Goal: Information Seeking & Learning: Check status

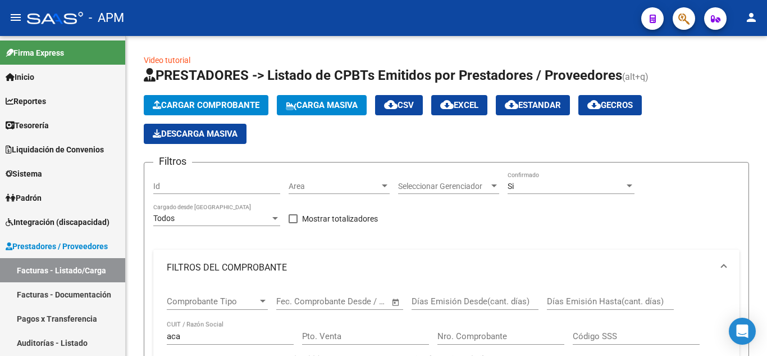
scroll to position [102, 0]
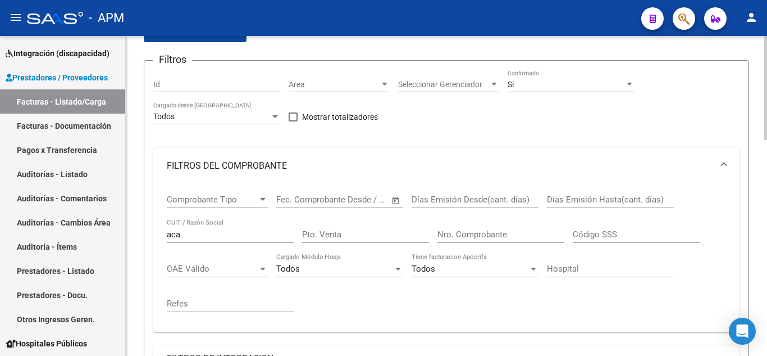
click at [463, 229] on input "Nro. Comprobante" at bounding box center [501, 234] width 127 height 10
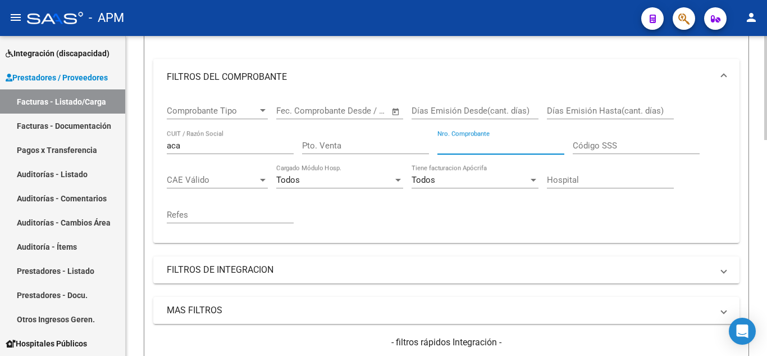
scroll to position [214, 0]
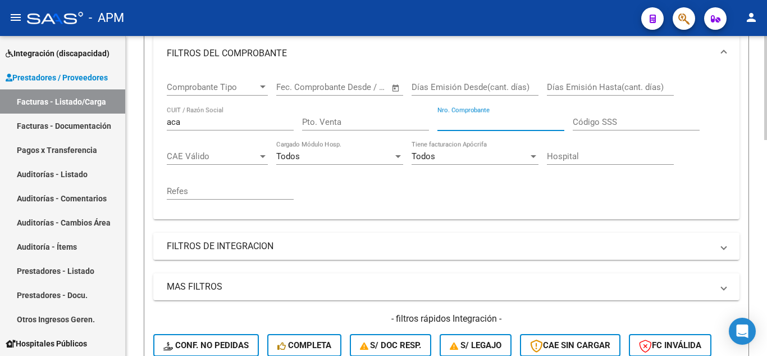
click at [362, 247] on mat-panel-title "FILTROS DE INTEGRACION" at bounding box center [440, 246] width 546 height 12
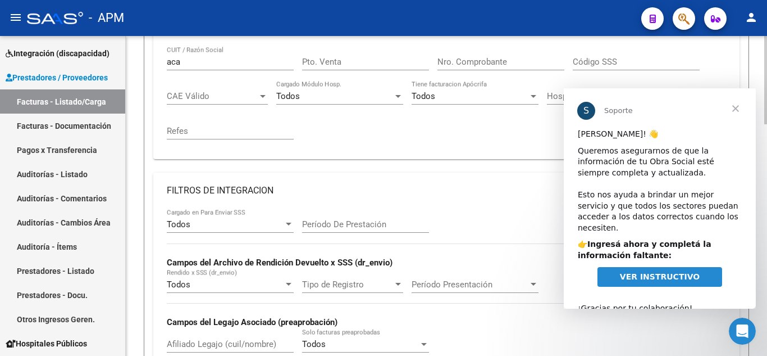
scroll to position [270, 0]
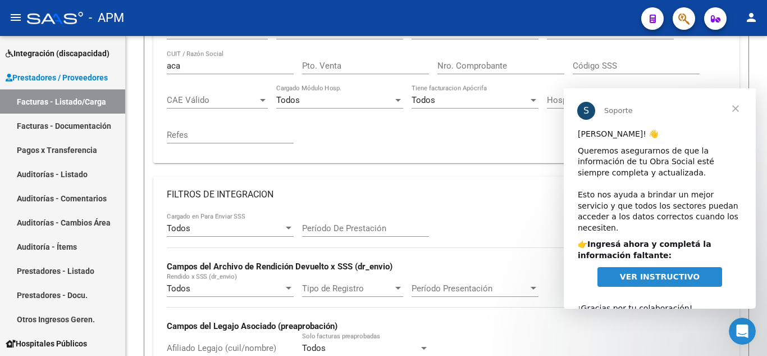
click at [737, 112] on span "Cerrar" at bounding box center [736, 108] width 40 height 40
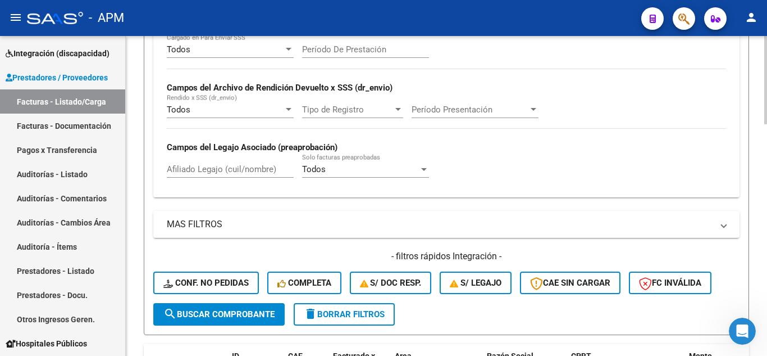
scroll to position [449, 0]
click at [274, 224] on mat-panel-title "MAS FILTROS" at bounding box center [440, 223] width 546 height 12
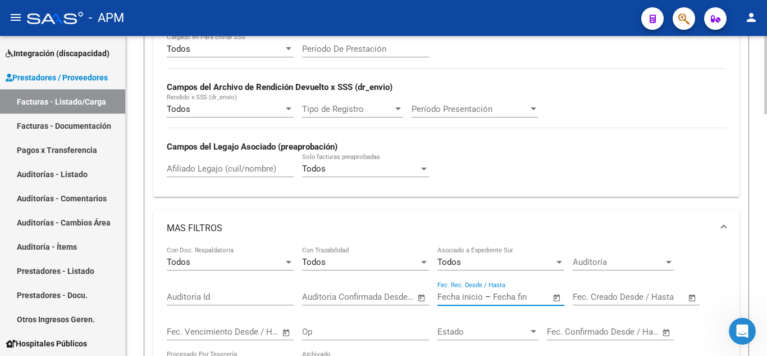
click at [467, 297] on input "text" at bounding box center [460, 297] width 45 height 10
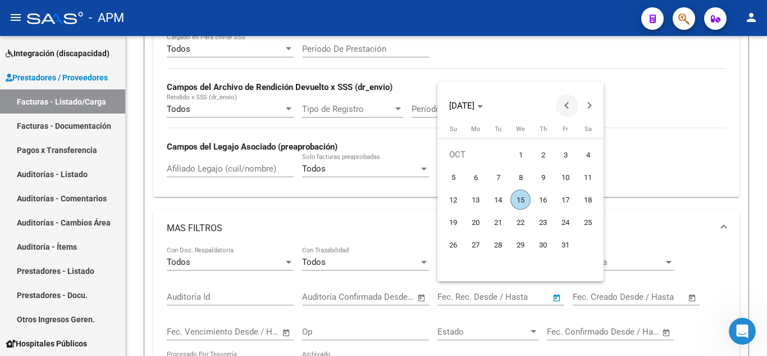
click at [569, 107] on button "Previous month" at bounding box center [567, 105] width 22 height 22
click at [543, 239] on span "24" at bounding box center [543, 244] width 20 height 20
type input "[DATE]"
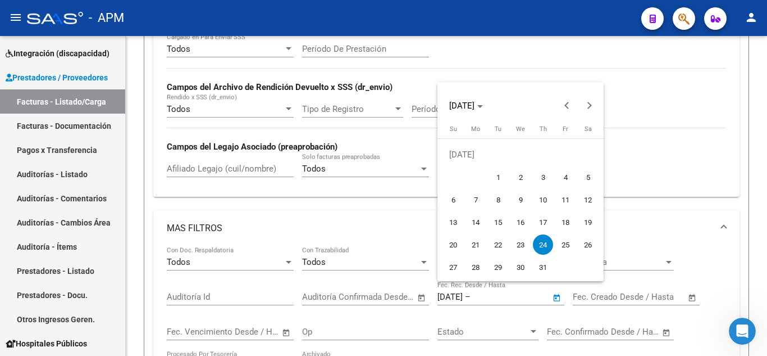
click at [544, 243] on span "24" at bounding box center [543, 244] width 20 height 20
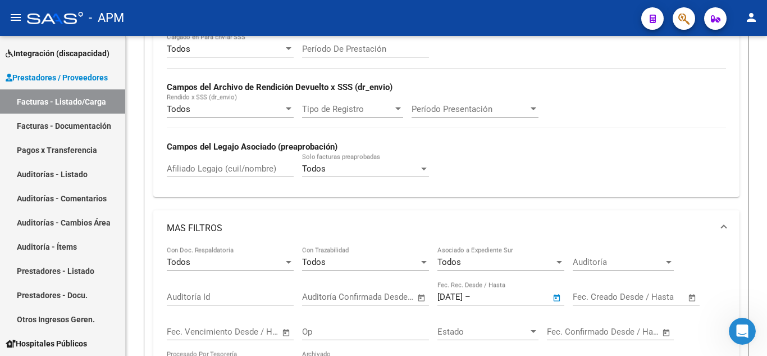
type input "[DATE]"
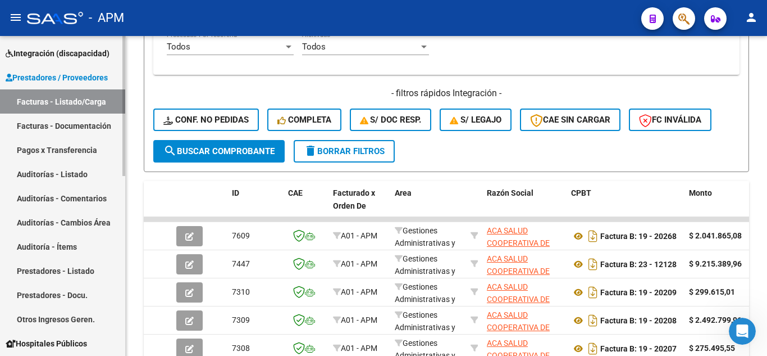
scroll to position [786, 0]
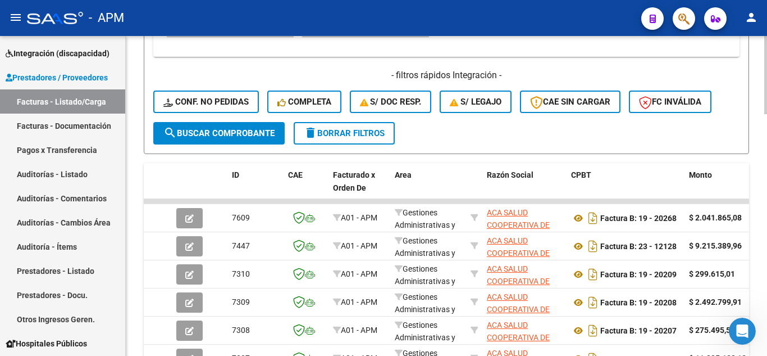
click at [168, 131] on mat-icon "search" at bounding box center [169, 132] width 13 height 13
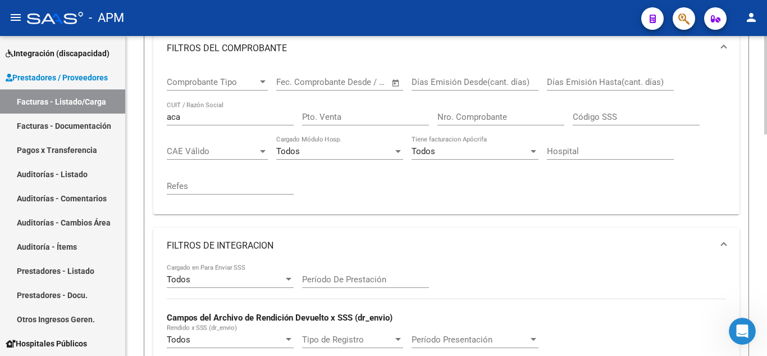
scroll to position [217, 0]
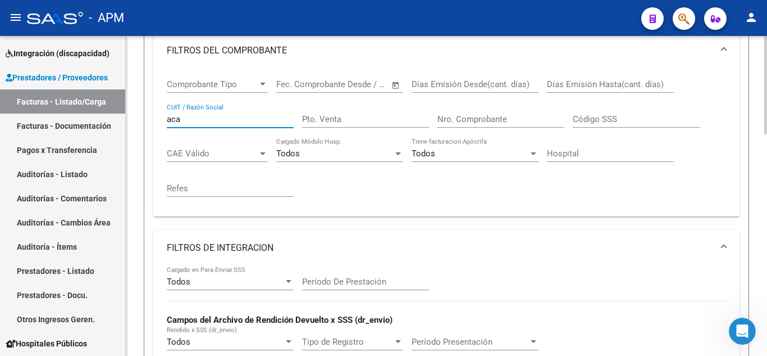
drag, startPoint x: 195, startPoint y: 117, endPoint x: 128, endPoint y: 127, distance: 68.1
click at [128, 127] on div "Video tutorial PRESTADORES -> Listado de CPBTs Emitidos por Prestadores / Prove…" at bounding box center [446, 340] width 641 height 1042
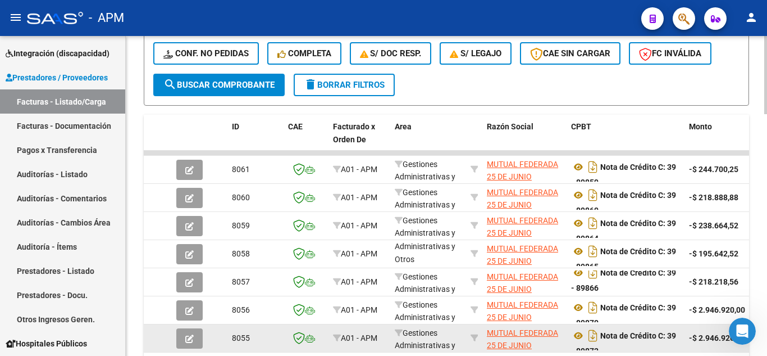
scroll to position [992, 0]
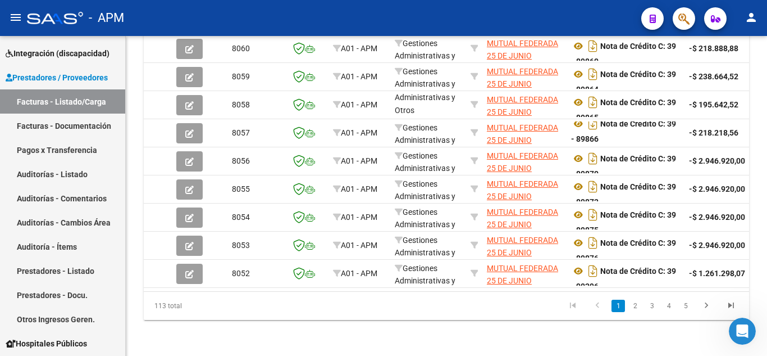
type input "mutual federada"
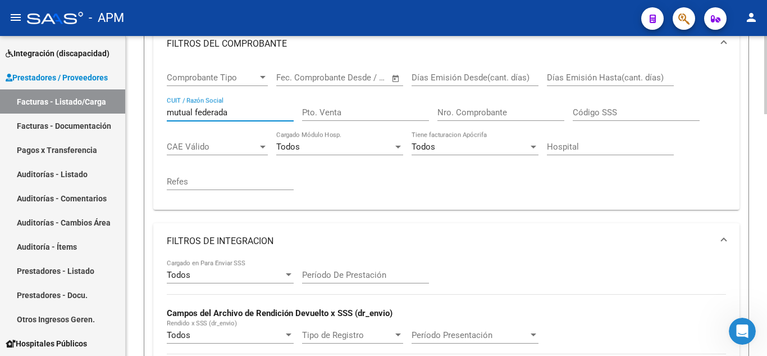
scroll to position [206, 0]
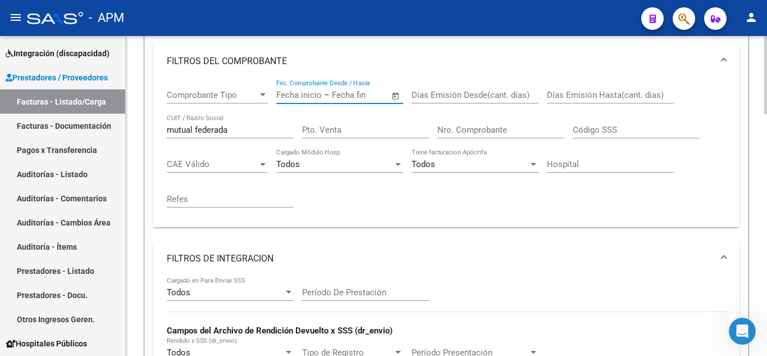
click at [342, 99] on input "text" at bounding box center [359, 95] width 54 height 10
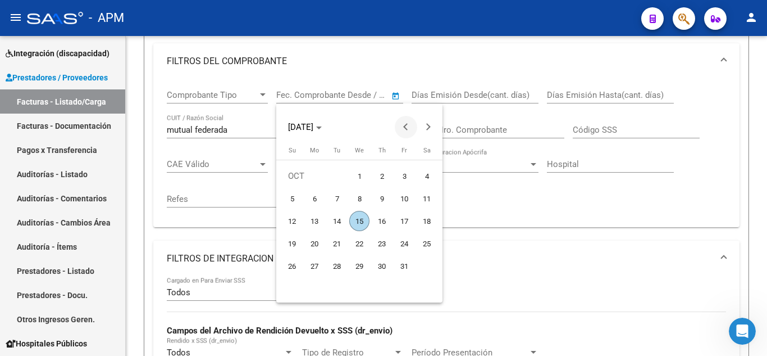
click at [409, 122] on span "Previous month" at bounding box center [406, 127] width 22 height 22
click at [355, 244] on span "16" at bounding box center [359, 243] width 20 height 20
type input "[DATE]"
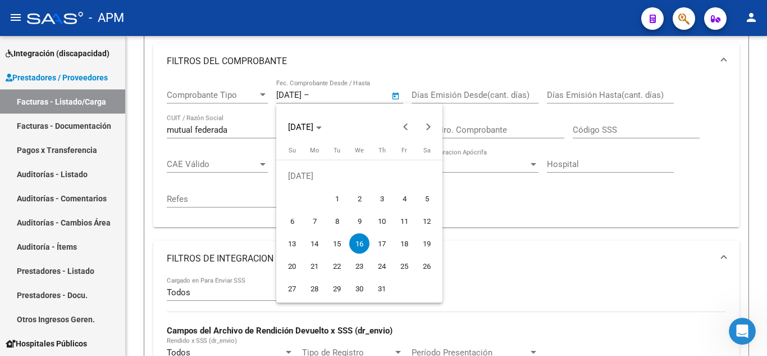
click at [355, 244] on span "16" at bounding box center [359, 243] width 20 height 20
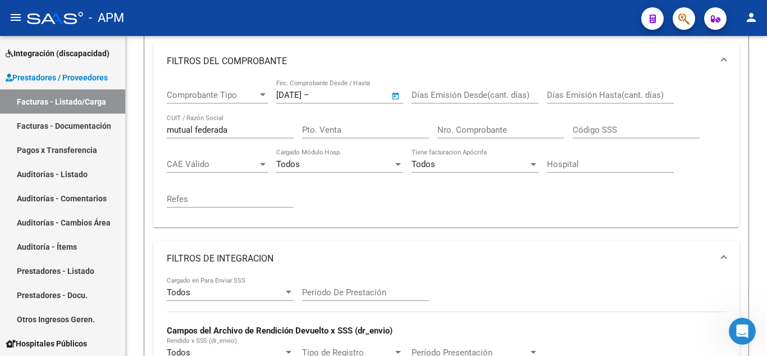
type input "[DATE]"
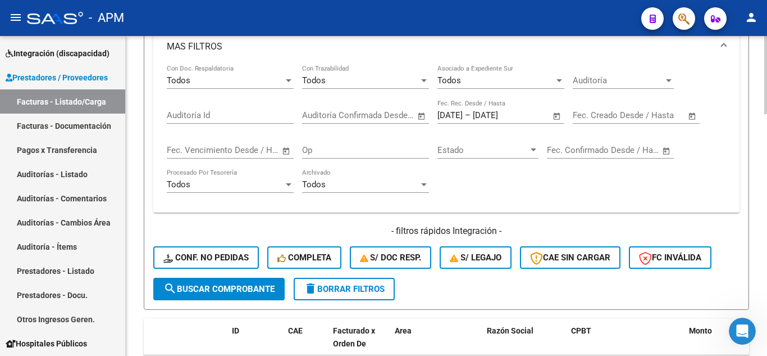
scroll to position [712, 0]
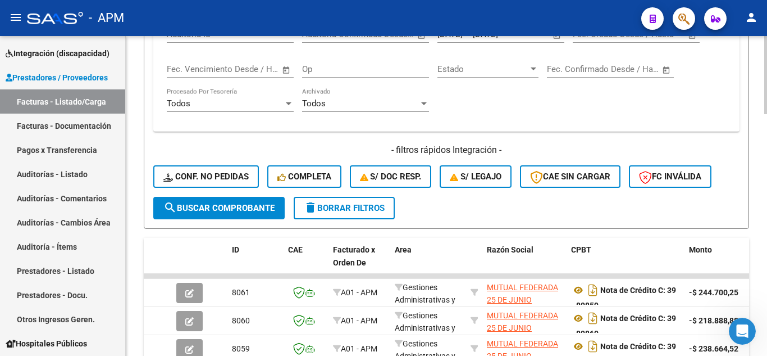
click at [253, 211] on span "search Buscar Comprobante" at bounding box center [218, 208] width 111 height 10
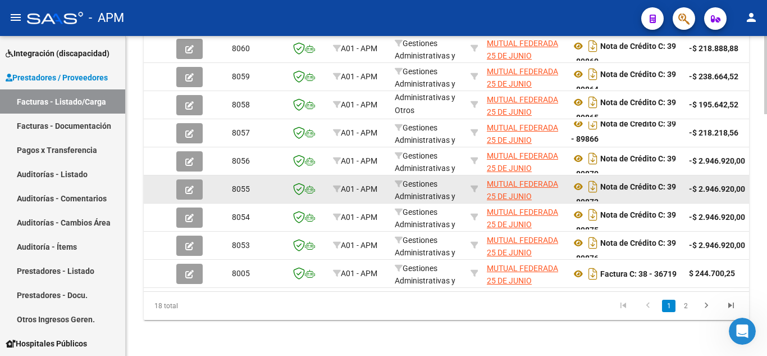
scroll to position [992, 0]
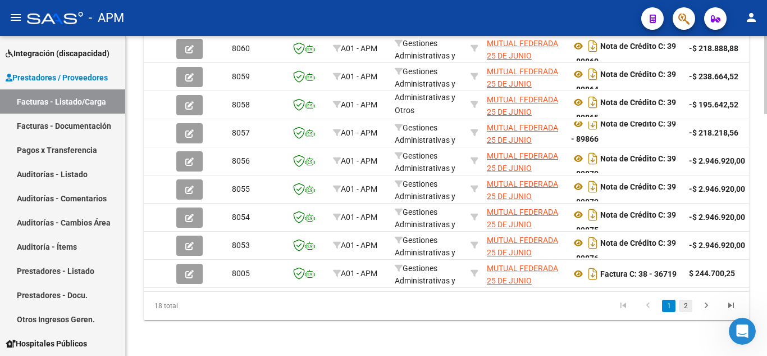
click at [686, 303] on link "2" at bounding box center [685, 305] width 13 height 12
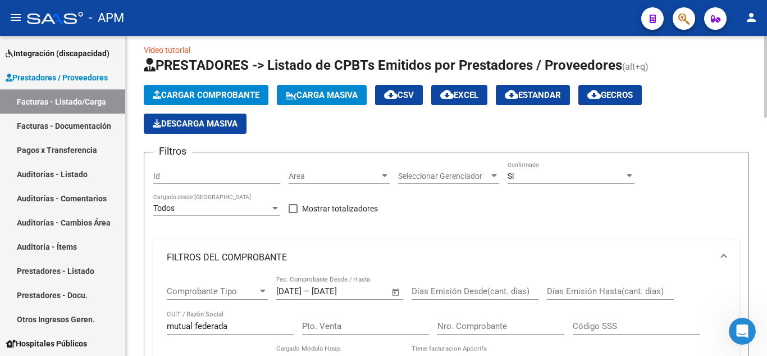
scroll to position [0, 0]
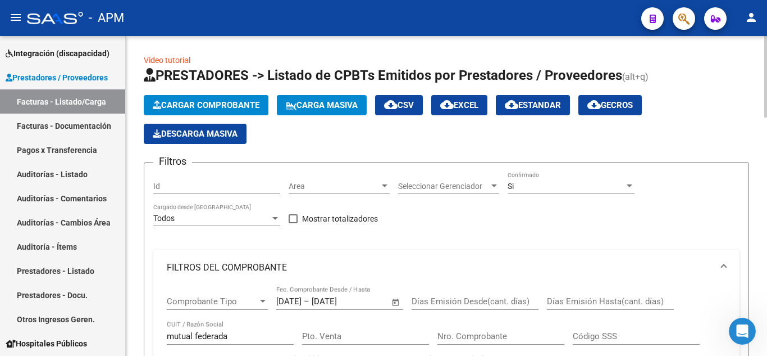
click at [564, 99] on button "cloud_download Estandar" at bounding box center [533, 105] width 74 height 20
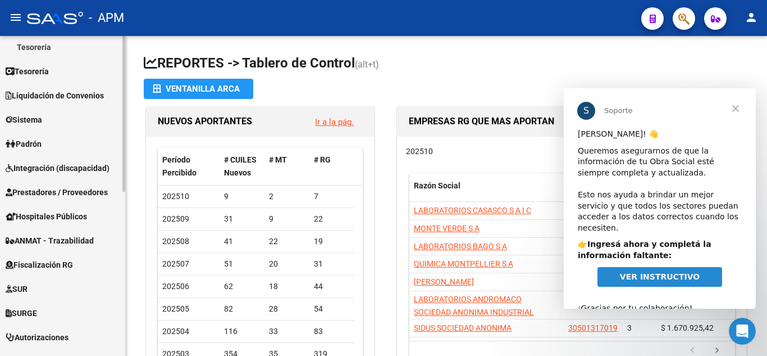
scroll to position [225, 0]
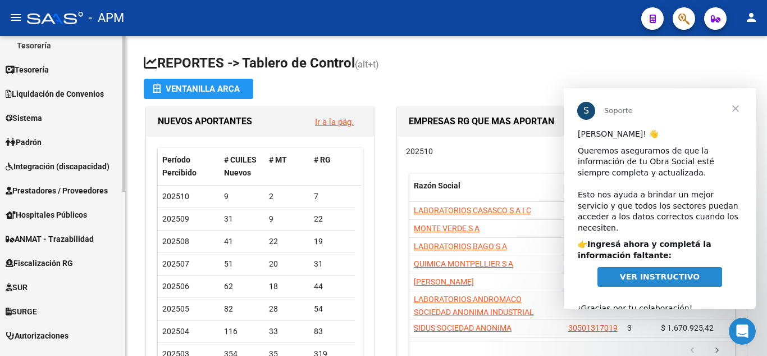
click at [51, 184] on span "Prestadores / Proveedores" at bounding box center [57, 190] width 102 height 12
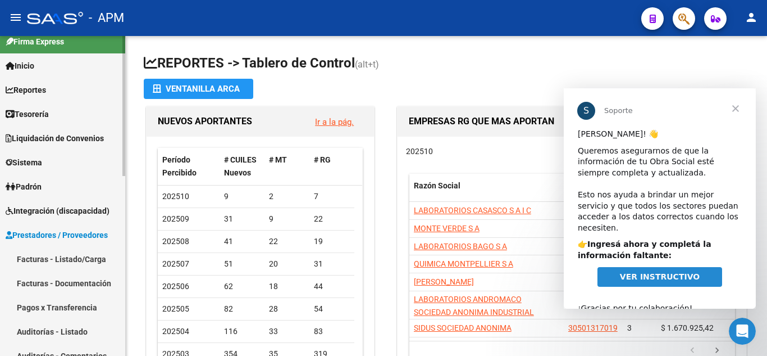
scroll to position [0, 0]
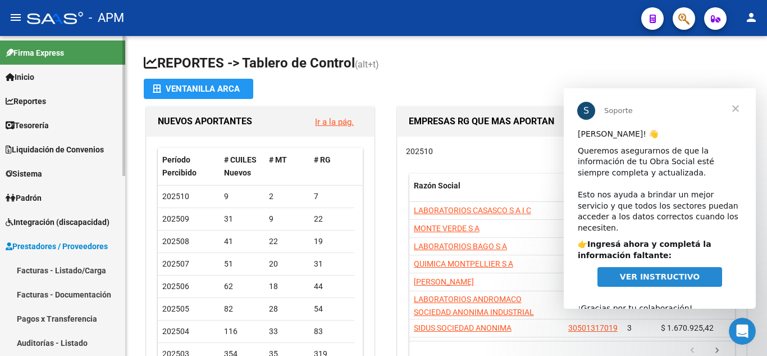
click at [35, 278] on link "Facturas - Listado/Carga" at bounding box center [62, 270] width 125 height 24
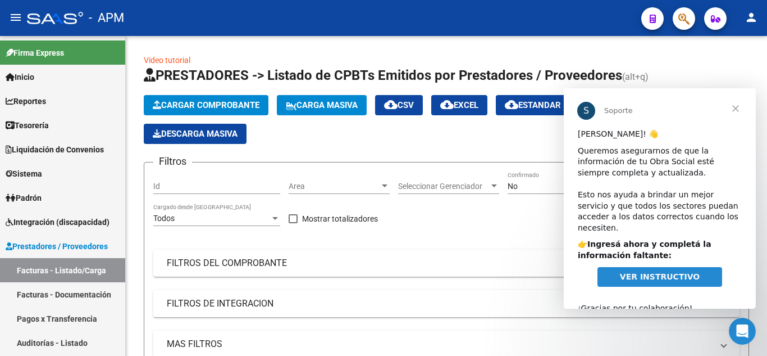
click at [739, 106] on span "Cerrar" at bounding box center [736, 108] width 40 height 40
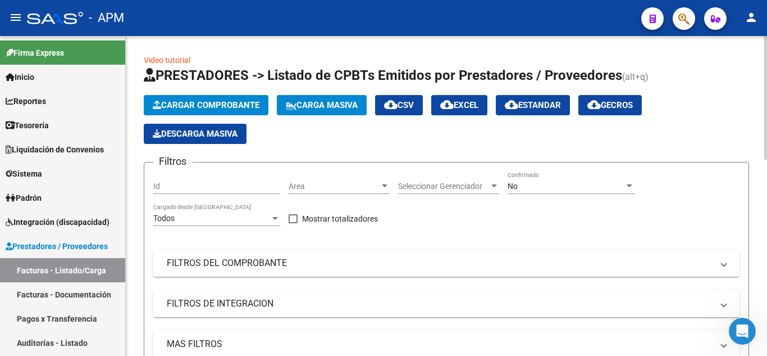
scroll to position [56, 0]
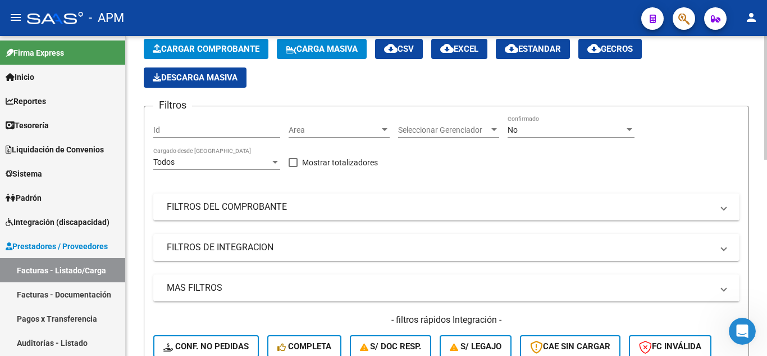
click at [549, 120] on div "No Confirmado" at bounding box center [571, 126] width 127 height 22
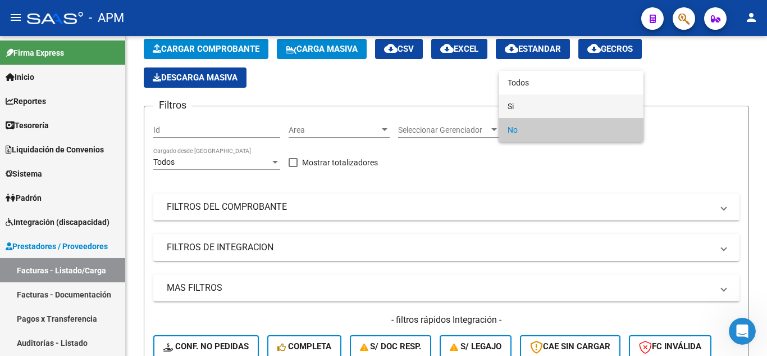
click at [550, 103] on span "Si" at bounding box center [571, 106] width 127 height 24
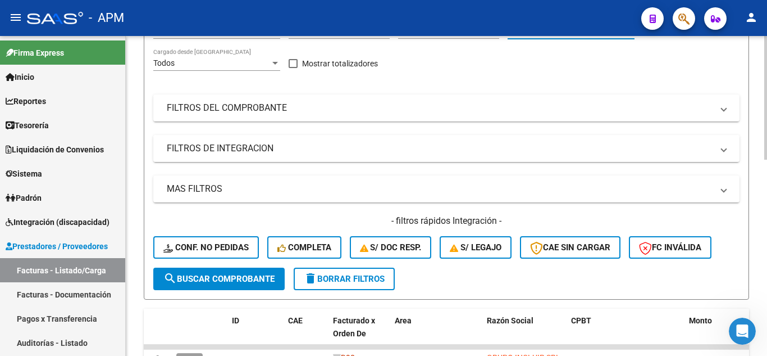
scroll to position [169, 0]
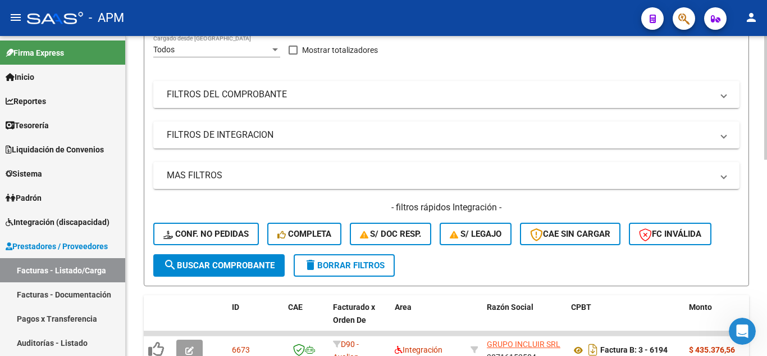
click at [422, 99] on mat-panel-title "FILTROS DEL COMPROBANTE" at bounding box center [440, 94] width 546 height 12
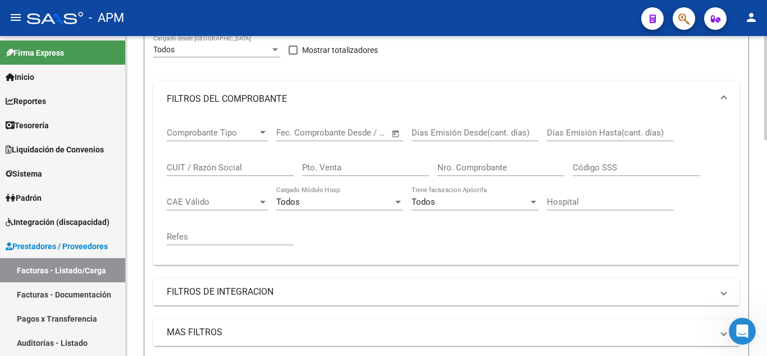
click at [484, 169] on input "Nro. Comprobante" at bounding box center [501, 167] width 127 height 10
type input "90904"
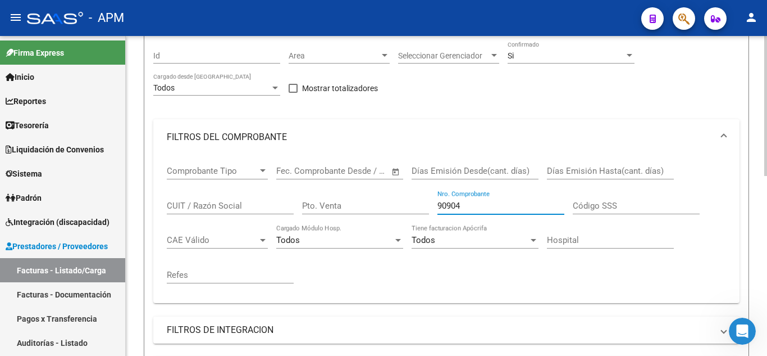
scroll to position [130, 0]
drag, startPoint x: 475, startPoint y: 207, endPoint x: 309, endPoint y: 191, distance: 166.4
click at [313, 193] on div "Comprobante Tipo Comprobante Tipo Fecha inicio – Fecha fin Fec. Comprobante Des…" at bounding box center [446, 225] width 559 height 139
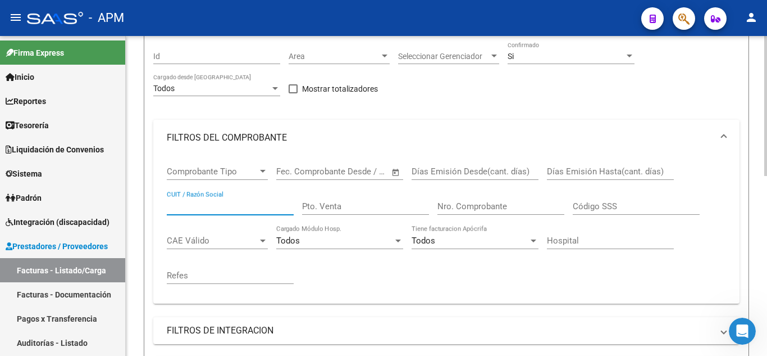
click at [186, 205] on input "CUIT / Razón Social" at bounding box center [230, 206] width 127 height 10
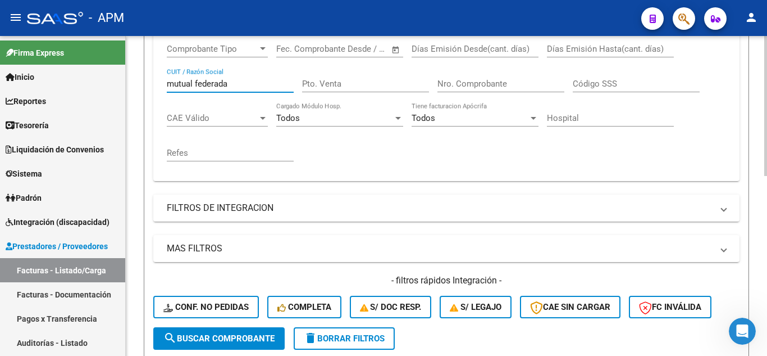
scroll to position [298, 0]
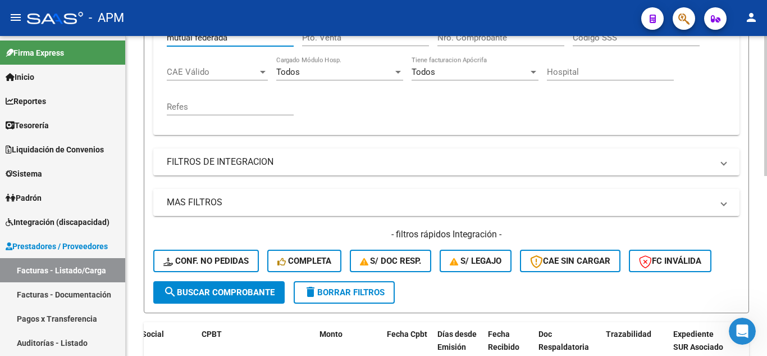
type input "mutual federada"
click at [403, 207] on mat-panel-title "MAS FILTROS" at bounding box center [440, 202] width 546 height 12
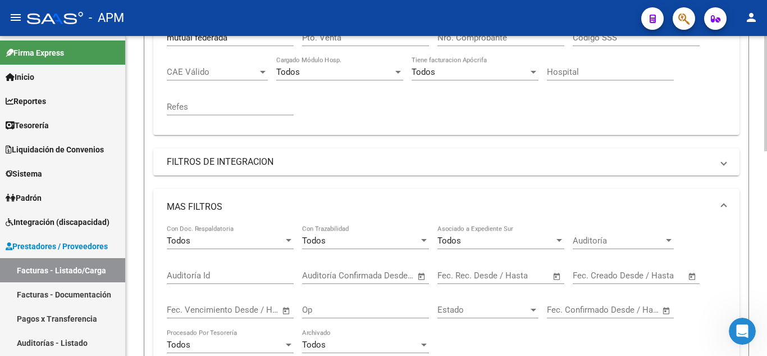
click at [477, 279] on input "text" at bounding box center [460, 275] width 45 height 10
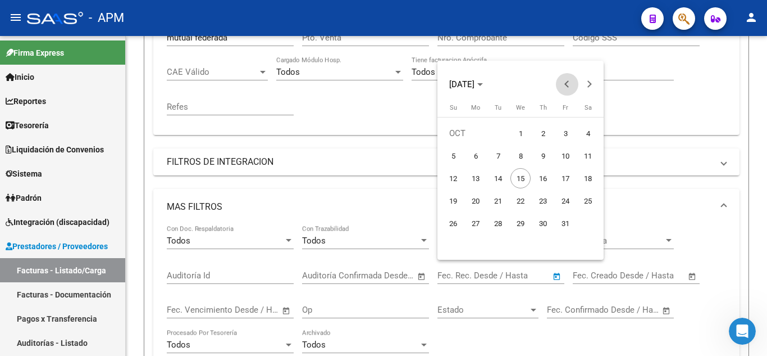
click at [568, 81] on button "Previous month" at bounding box center [567, 84] width 22 height 22
click at [473, 222] on span "25" at bounding box center [476, 223] width 20 height 20
type input "25/08/2025"
click at [473, 222] on span "25" at bounding box center [476, 223] width 20 height 20
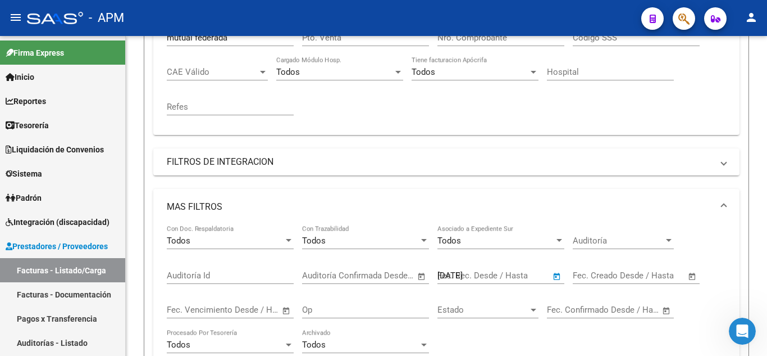
type input "25/08/2025"
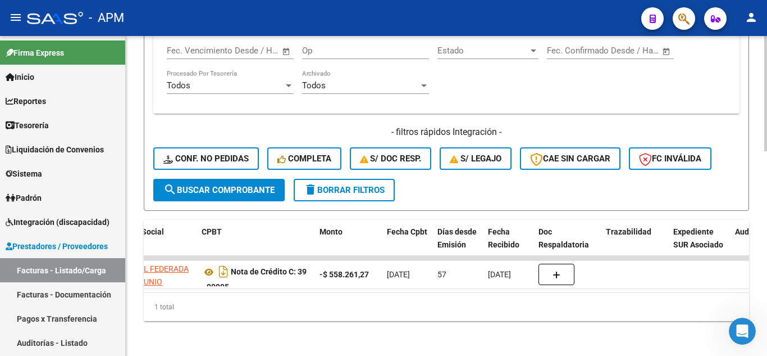
scroll to position [567, 0]
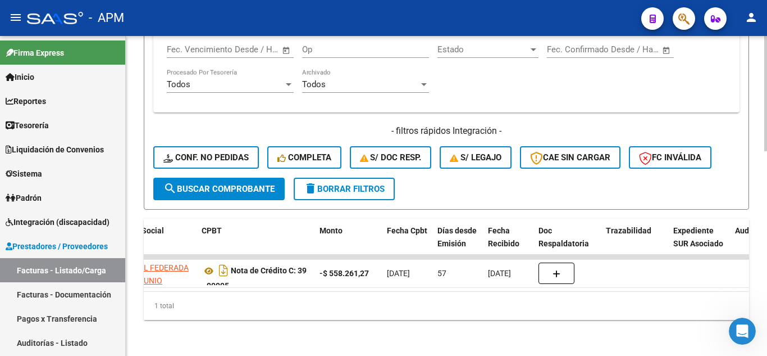
click at [243, 184] on span "search Buscar Comprobante" at bounding box center [218, 189] width 111 height 10
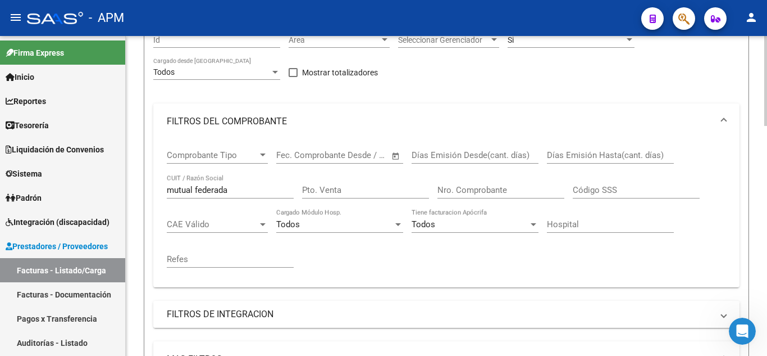
scroll to position [90, 0]
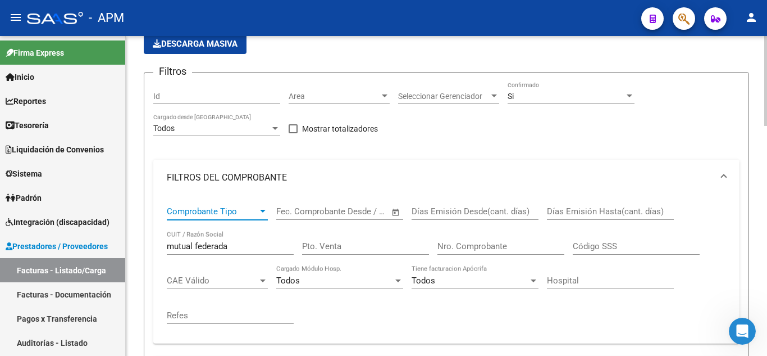
click at [255, 212] on span "Comprobante Tipo" at bounding box center [212, 211] width 91 height 10
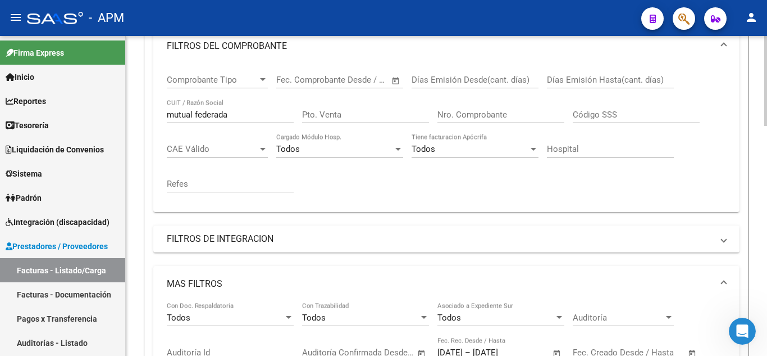
scroll to position [202, 0]
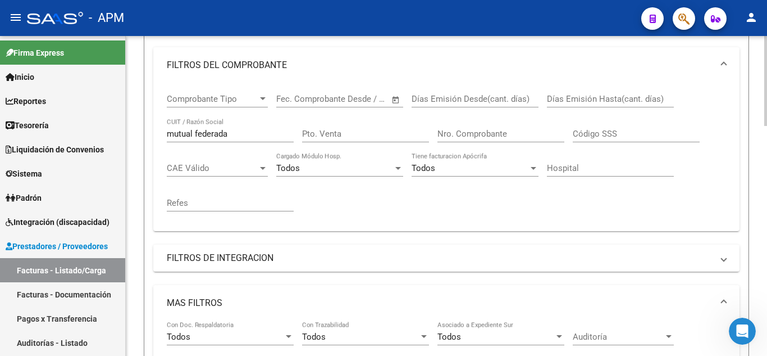
click at [213, 95] on span "Comprobante Tipo" at bounding box center [212, 99] width 91 height 10
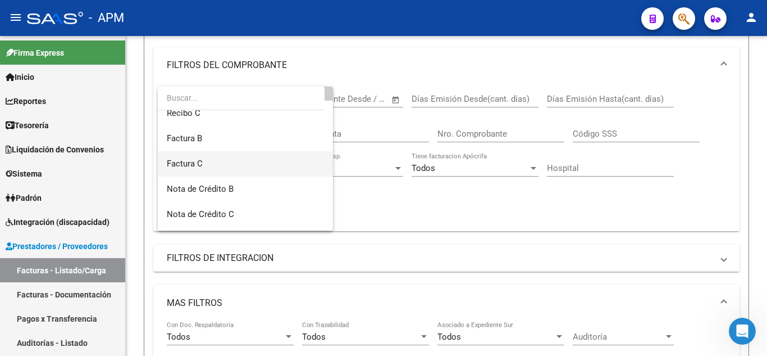
scroll to position [56, 0]
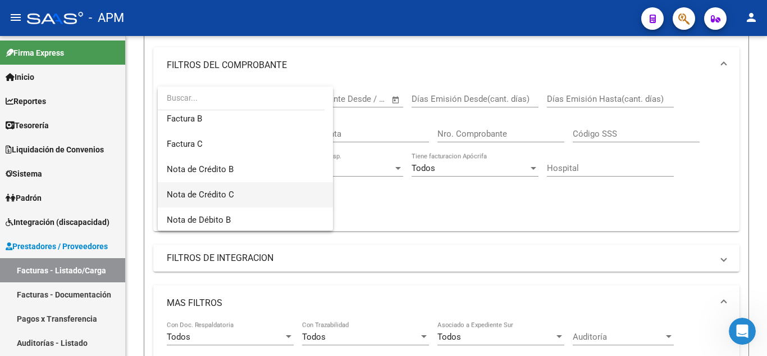
click at [244, 189] on span "Nota de Crédito C" at bounding box center [245, 194] width 157 height 25
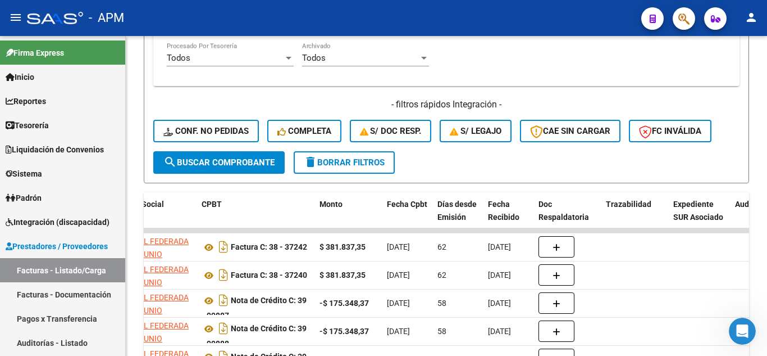
scroll to position [595, 0]
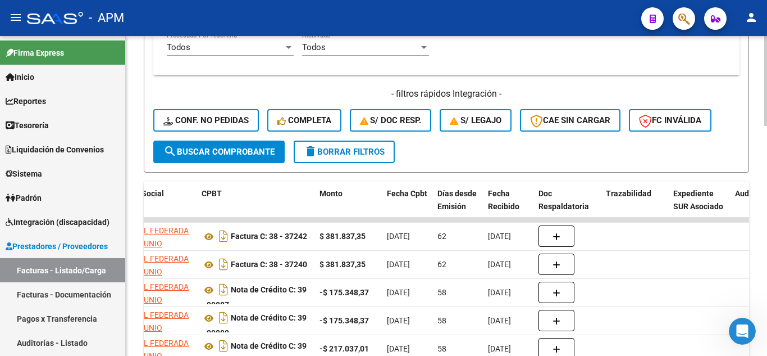
click at [252, 147] on span "search Buscar Comprobante" at bounding box center [218, 152] width 111 height 10
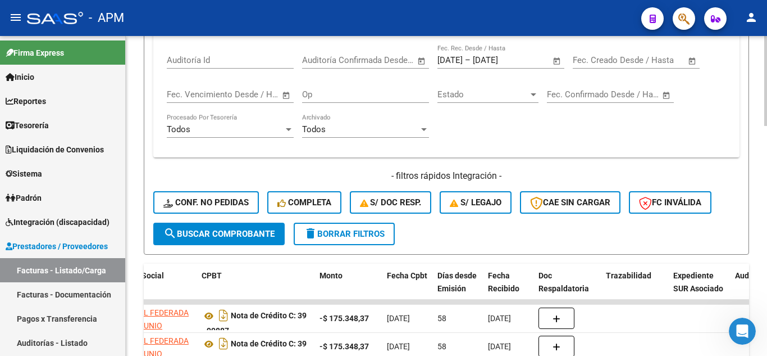
scroll to position [483, 0]
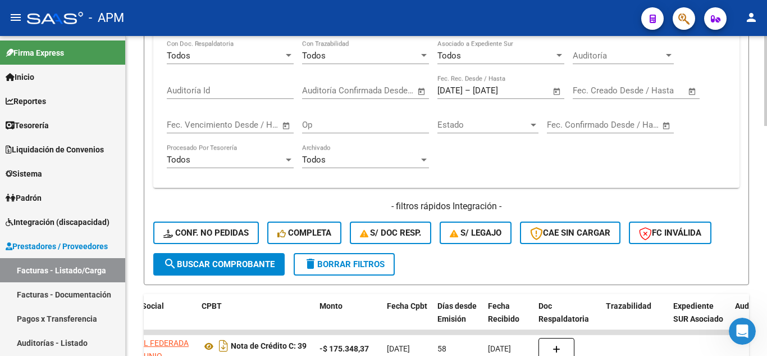
click at [458, 89] on input "25/08/2025" at bounding box center [450, 90] width 25 height 10
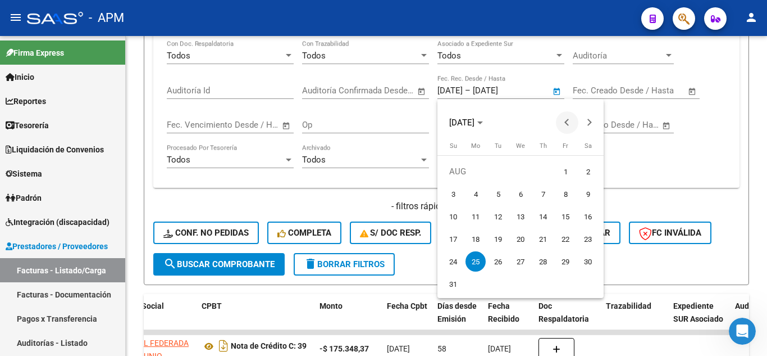
click at [563, 124] on span "Previous month" at bounding box center [567, 122] width 22 height 22
click at [541, 260] on span "24" at bounding box center [543, 261] width 20 height 20
type input "[DATE]"
click at [548, 262] on span "24" at bounding box center [543, 261] width 20 height 20
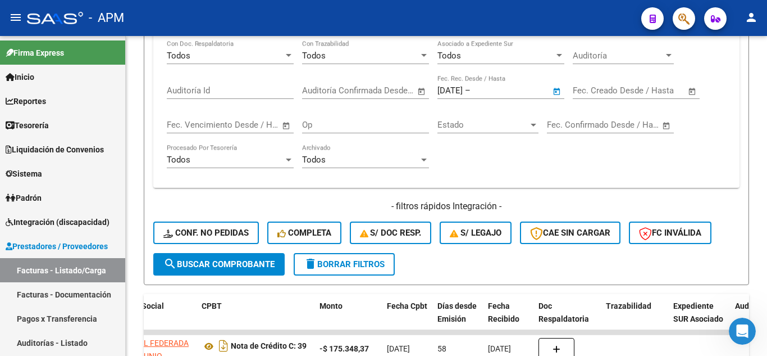
type input "[DATE]"
click at [240, 254] on button "search Buscar Comprobante" at bounding box center [218, 264] width 131 height 22
click at [265, 261] on span "search Buscar Comprobante" at bounding box center [218, 264] width 111 height 10
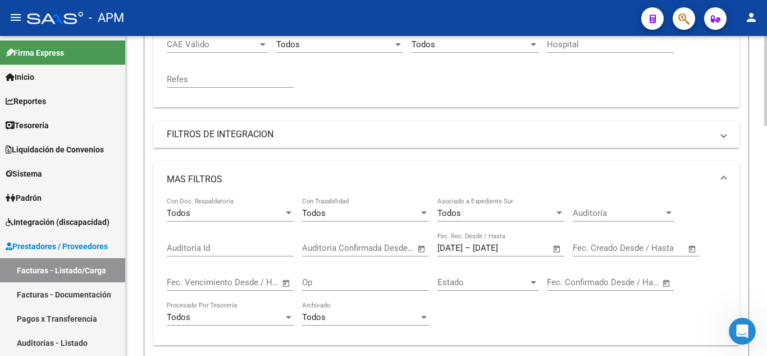
scroll to position [0, 0]
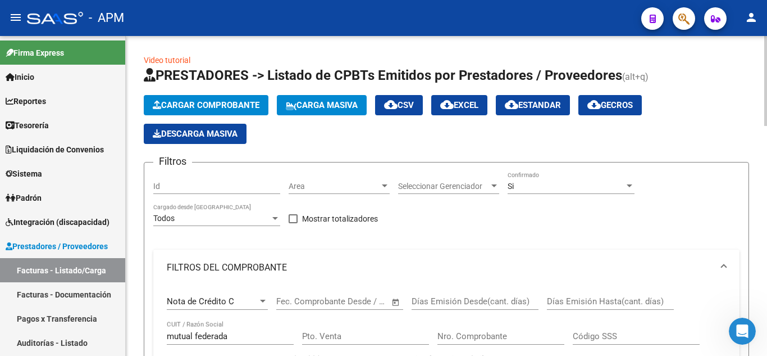
click at [534, 99] on button "cloud_download Estandar" at bounding box center [533, 105] width 74 height 20
